Goal: Navigation & Orientation: Find specific page/section

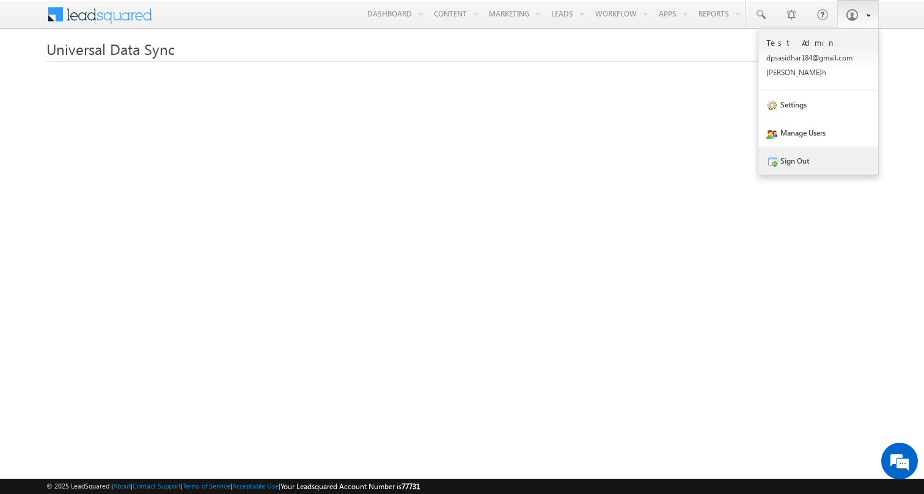
click at [784, 159] on link "Sign Out" at bounding box center [818, 161] width 120 height 28
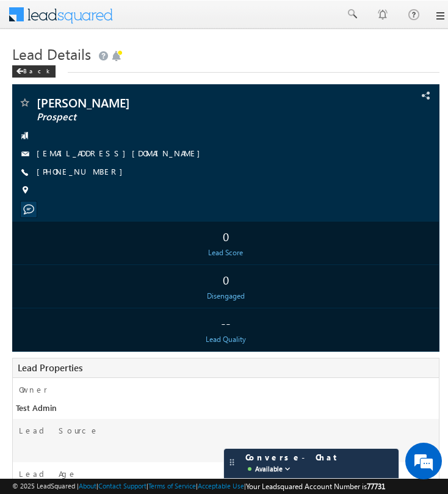
click at [360, 480] on div "© 2025 LeadSquared | About | Contact Support | Terms of Service | Acceptable Us…" at bounding box center [224, 486] width 448 height 15
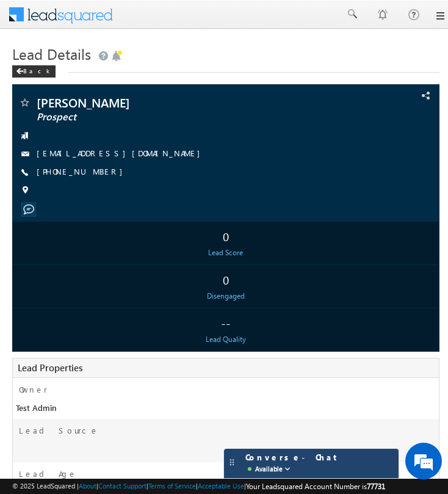
click at [360, 471] on div "Converse - Chat Available" at bounding box center [311, 463] width 175 height 29
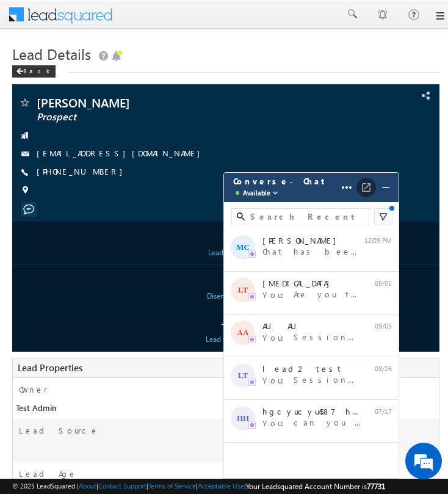
click at [368, 189] on img at bounding box center [366, 187] width 12 height 12
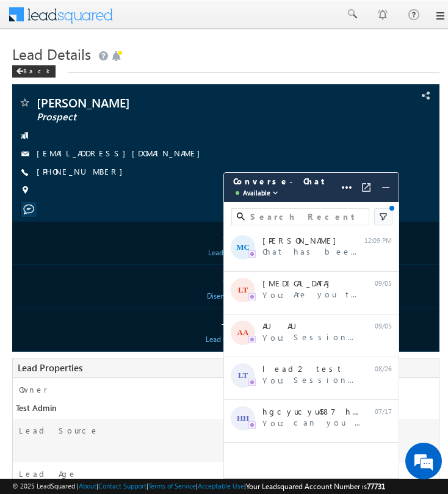
click at [440, 11] on link at bounding box center [440, 16] width 10 height 10
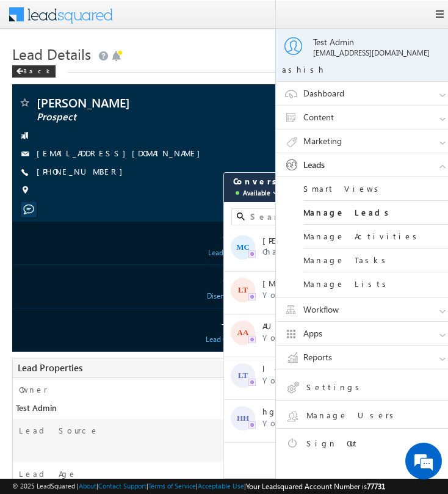
click at [319, 434] on li "Sign Out" at bounding box center [367, 442] width 183 height 27
click at [315, 444] on link "Sign Out" at bounding box center [372, 445] width 174 height 21
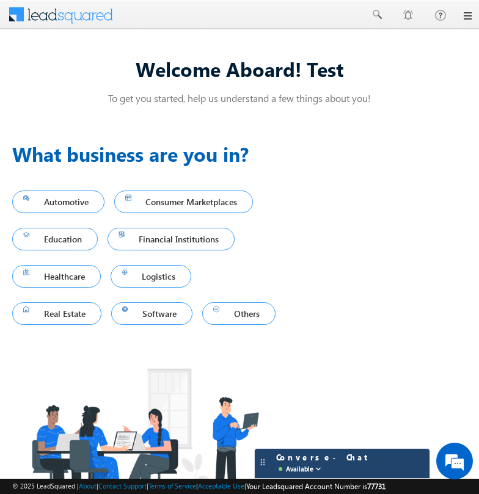
click at [372, 472] on div "Converse - Chat Available" at bounding box center [329, 463] width 119 height 23
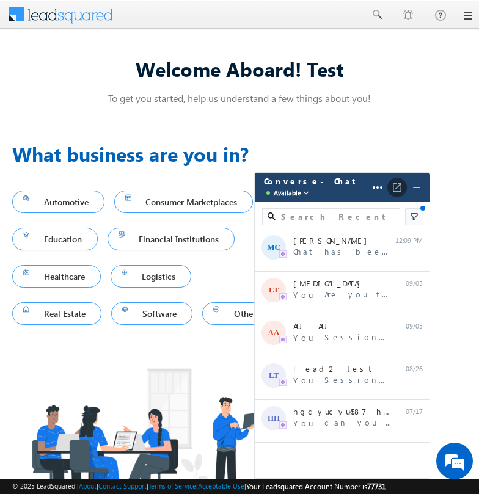
click at [398, 188] on img at bounding box center [397, 187] width 12 height 12
